Goal: Complete application form: Complete application form

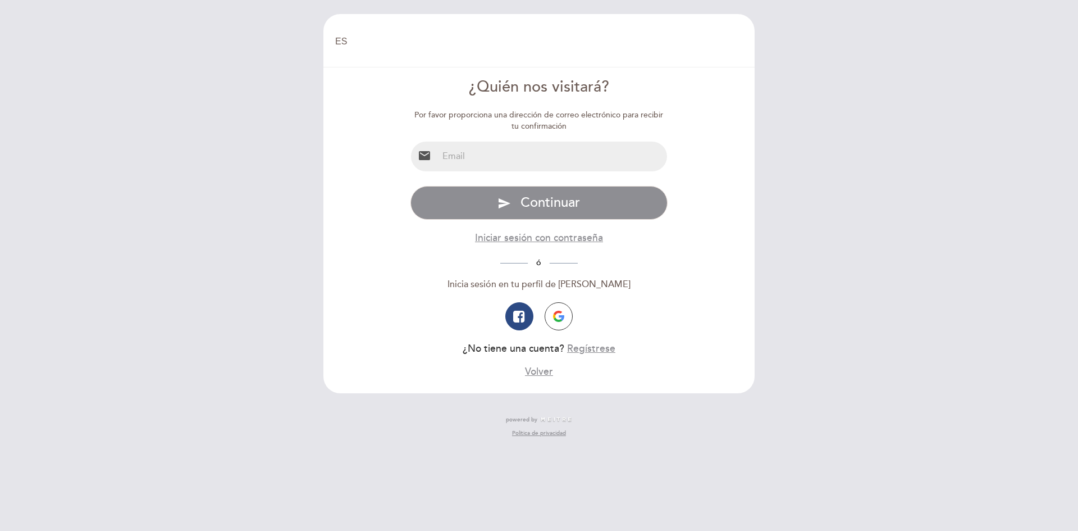
select select "es"
click at [541, 161] on input "email" at bounding box center [553, 157] width 230 height 30
click at [640, 151] on input "email" at bounding box center [553, 157] width 230 height 30
type input "[PERSON_NAME][EMAIL_ADDRESS][PERSON_NAME][DOMAIN_NAME]"
click at [693, 198] on form "¿Quién nos visitará? Por favor proporciona una dirección de correo electrónico …" at bounding box center [539, 227] width 416 height 302
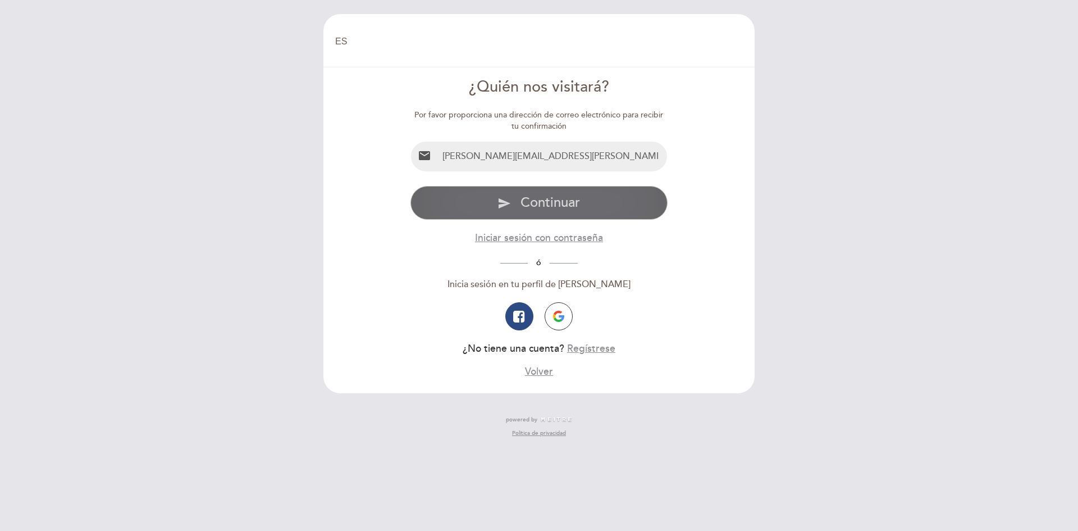
click at [576, 201] on span "Continuar" at bounding box center [551, 202] width 60 height 16
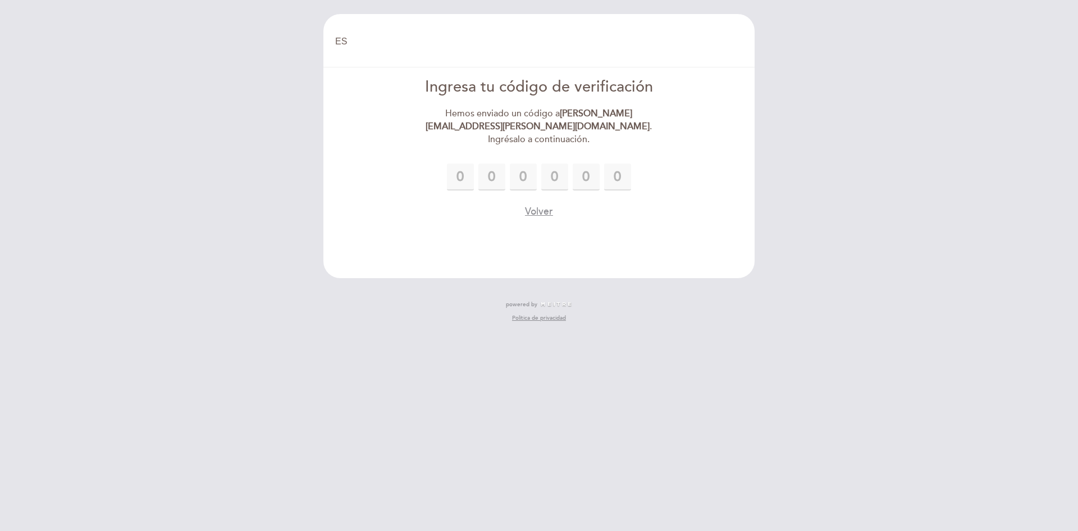
type input "5"
type input "7"
type input "6"
type input "3"
type input "7"
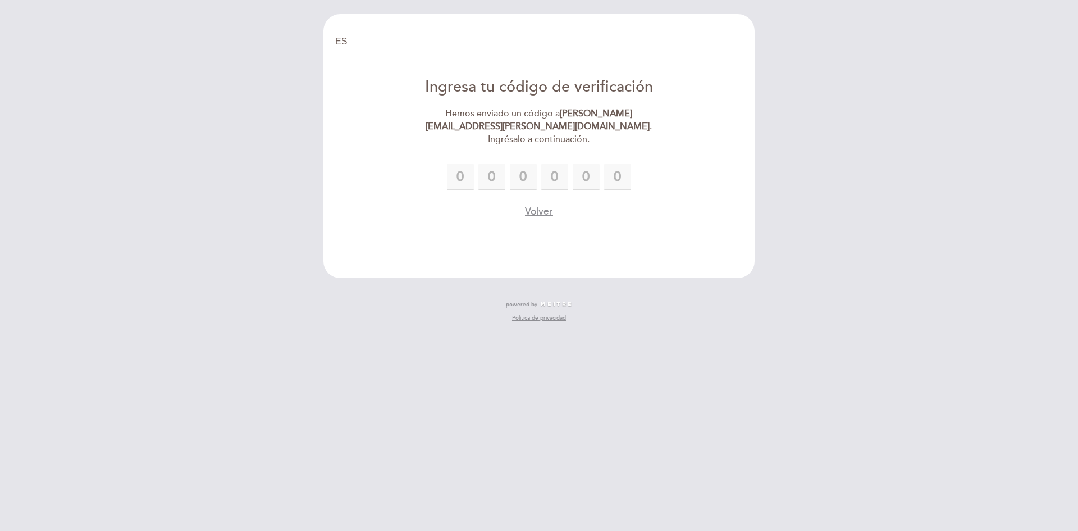
type input "9"
click at [613, 204] on div "Volver" at bounding box center [539, 211] width 258 height 14
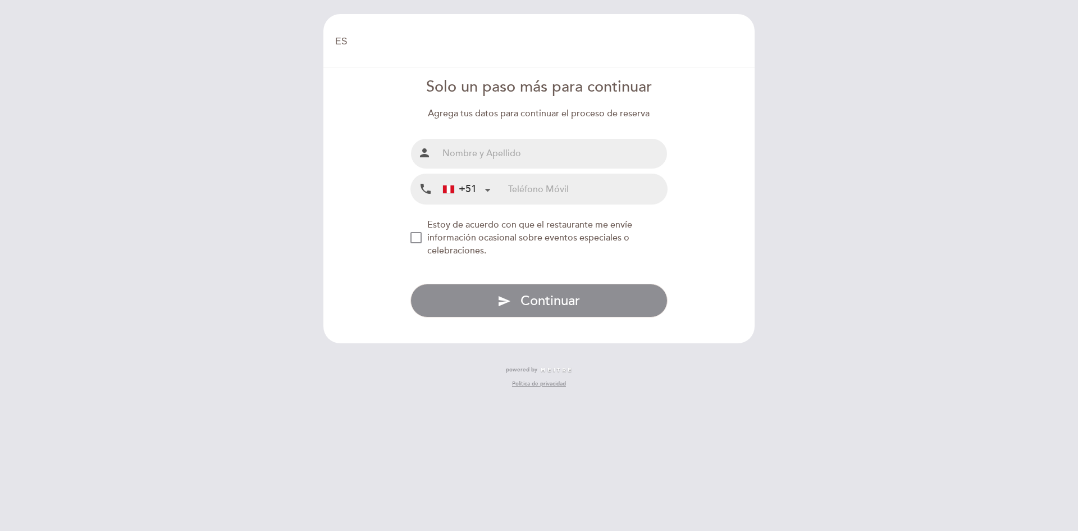
click at [521, 153] on input "text" at bounding box center [553, 154] width 230 height 30
type input "[PERSON_NAME]"
click at [547, 188] on input "tel" at bounding box center [587, 189] width 159 height 30
type input "916651867"
click at [421, 236] on div "NEW_MODAL_AGREE_RESTAURANT_SEND_OCCASIONAL_INFO" at bounding box center [415, 237] width 11 height 11
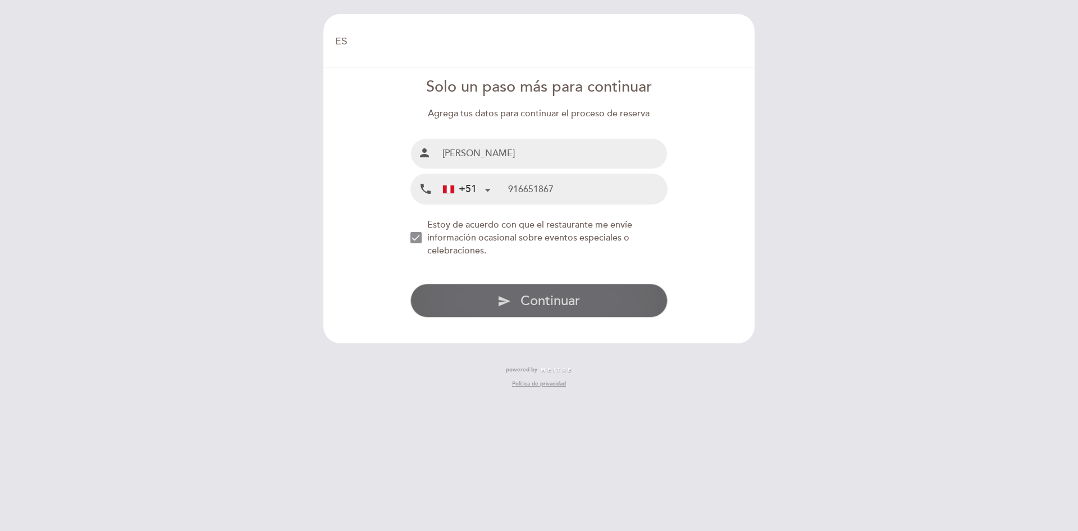
click at [526, 289] on button "send Continuar" at bounding box center [539, 301] width 258 height 34
